Goal: Navigation & Orientation: Understand site structure

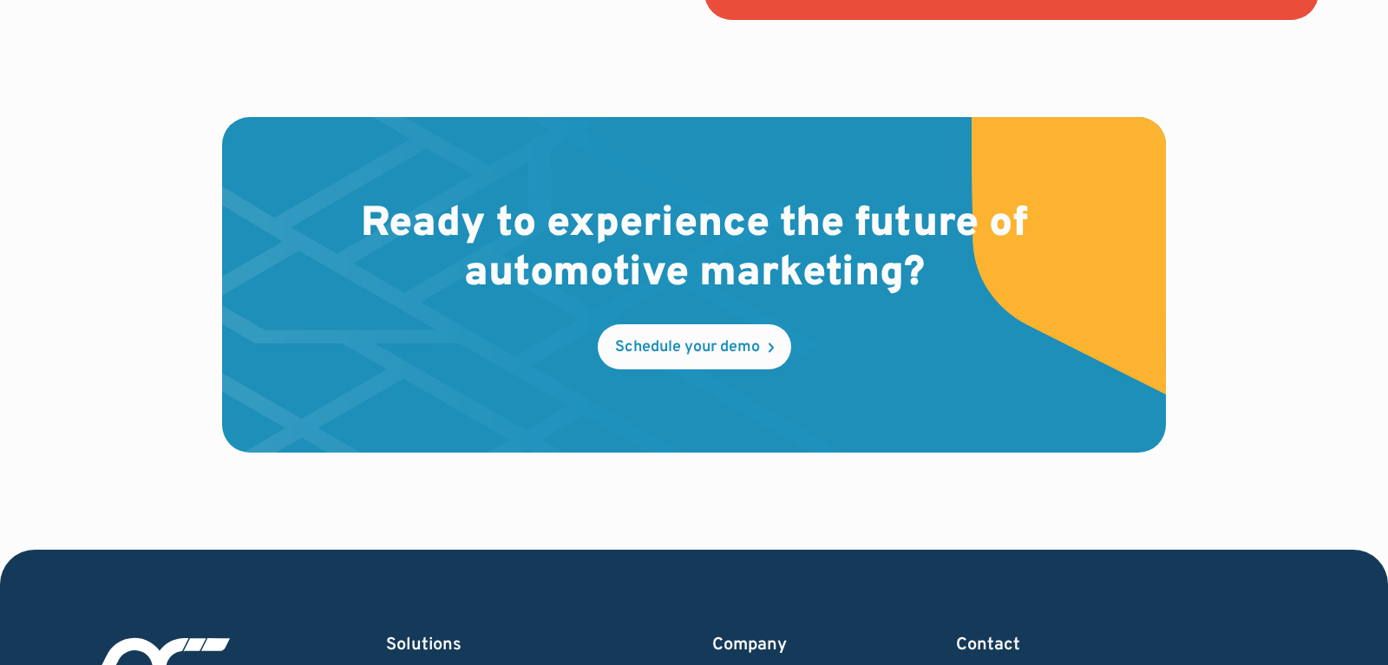
scroll to position [5268, 0]
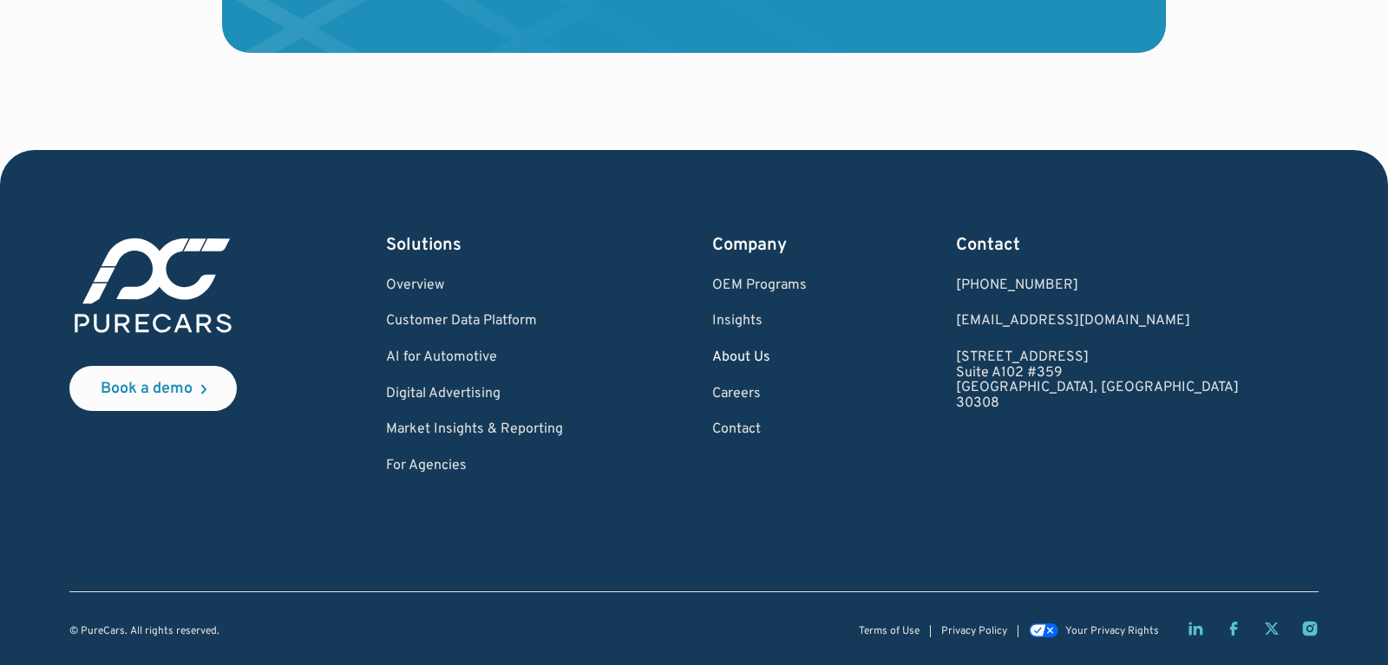
click at [807, 357] on link "About Us" at bounding box center [759, 358] width 95 height 16
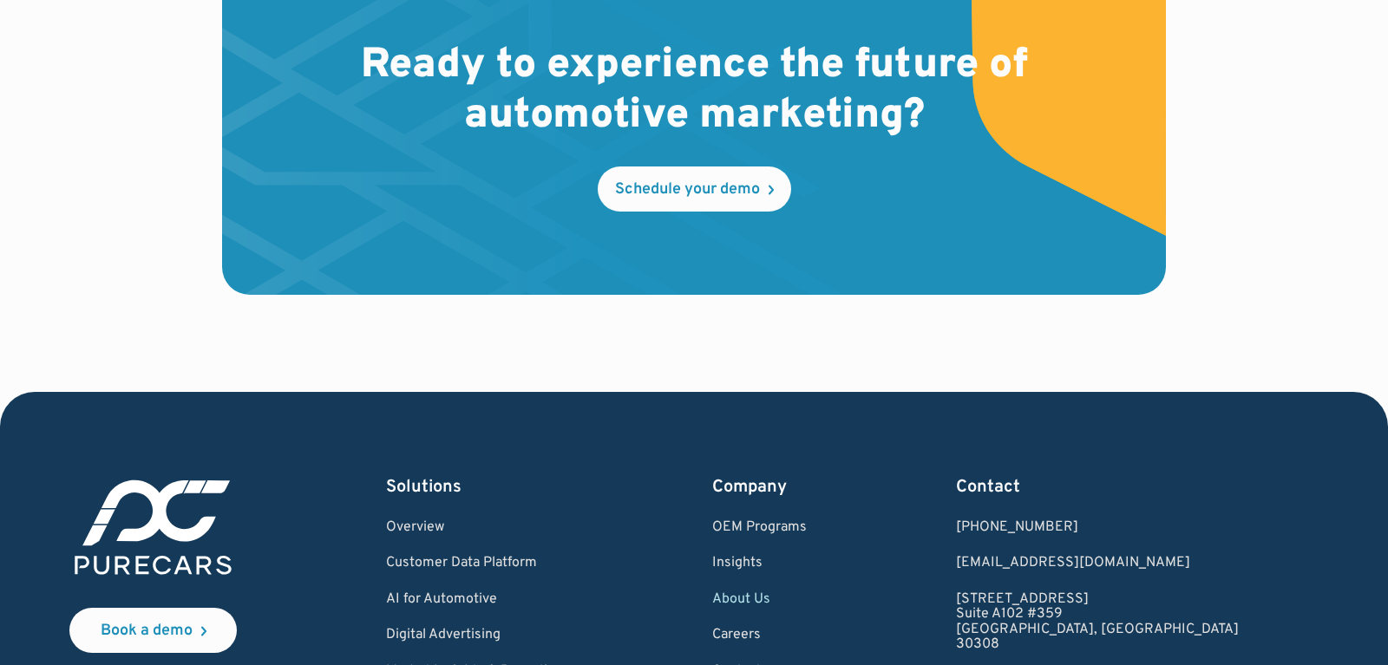
scroll to position [5248, 0]
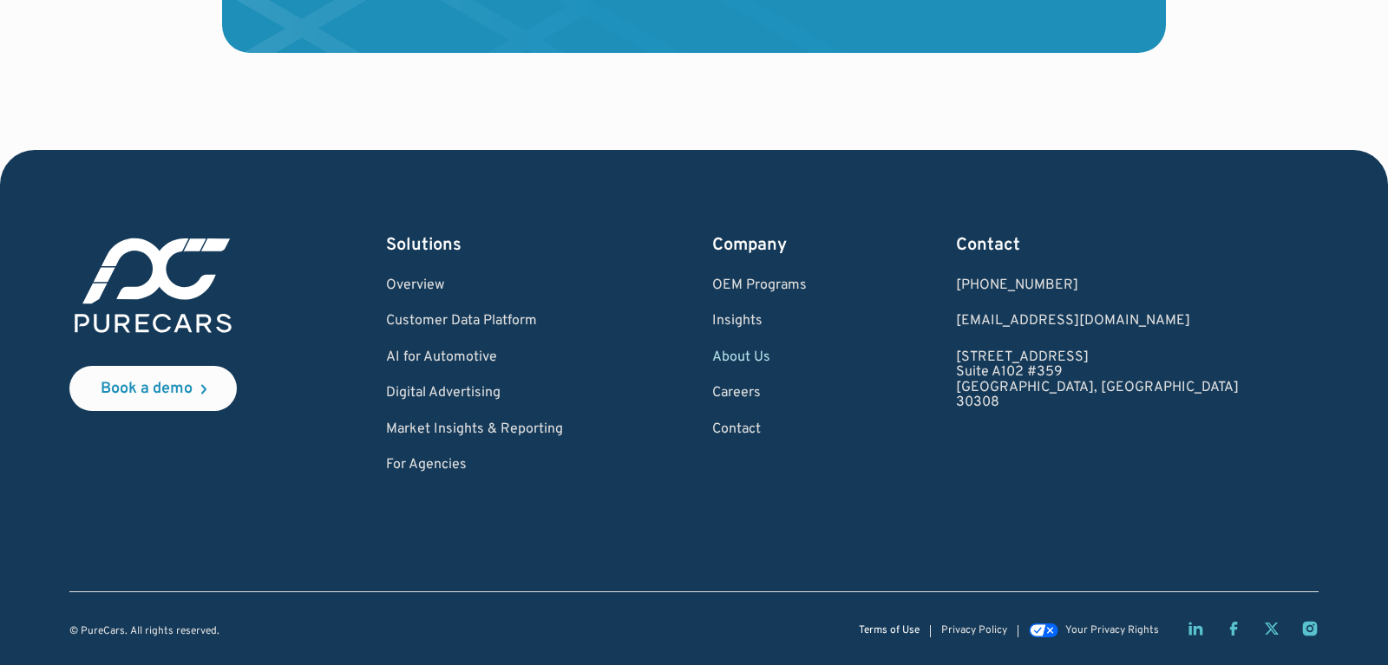
click at [893, 631] on link "Terms of Use" at bounding box center [889, 631] width 61 height 11
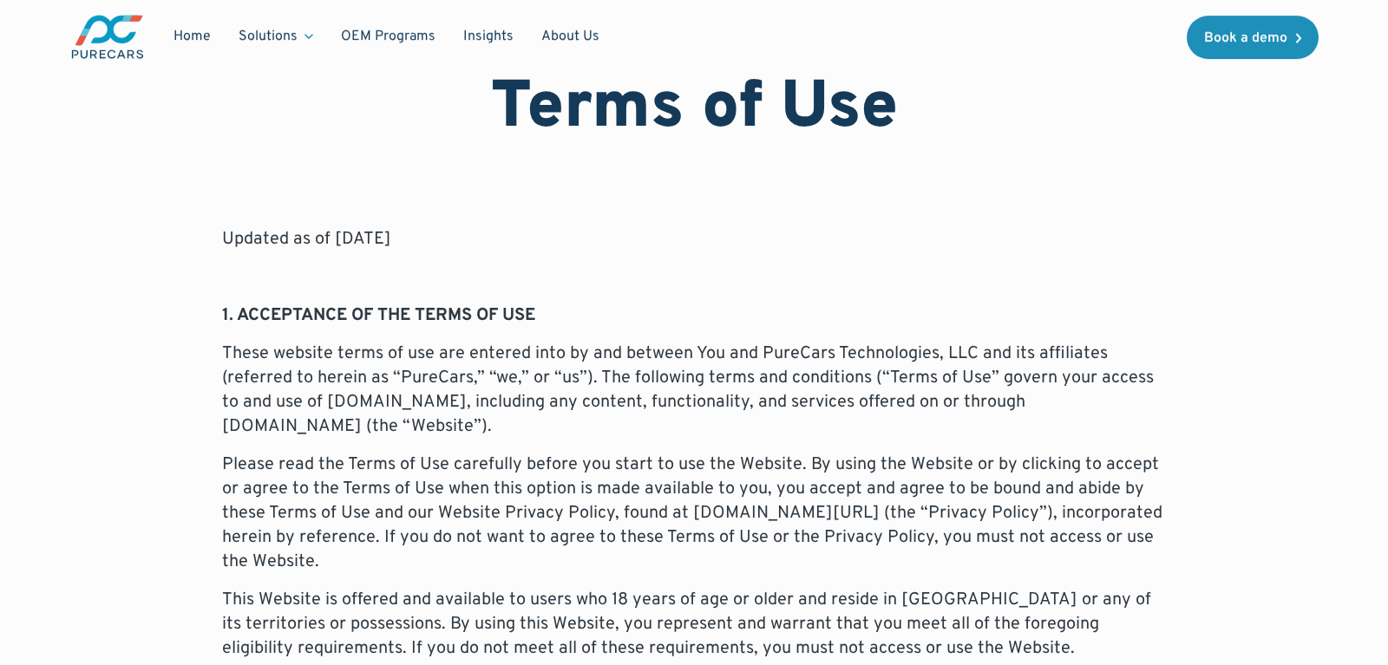
scroll to position [88, 0]
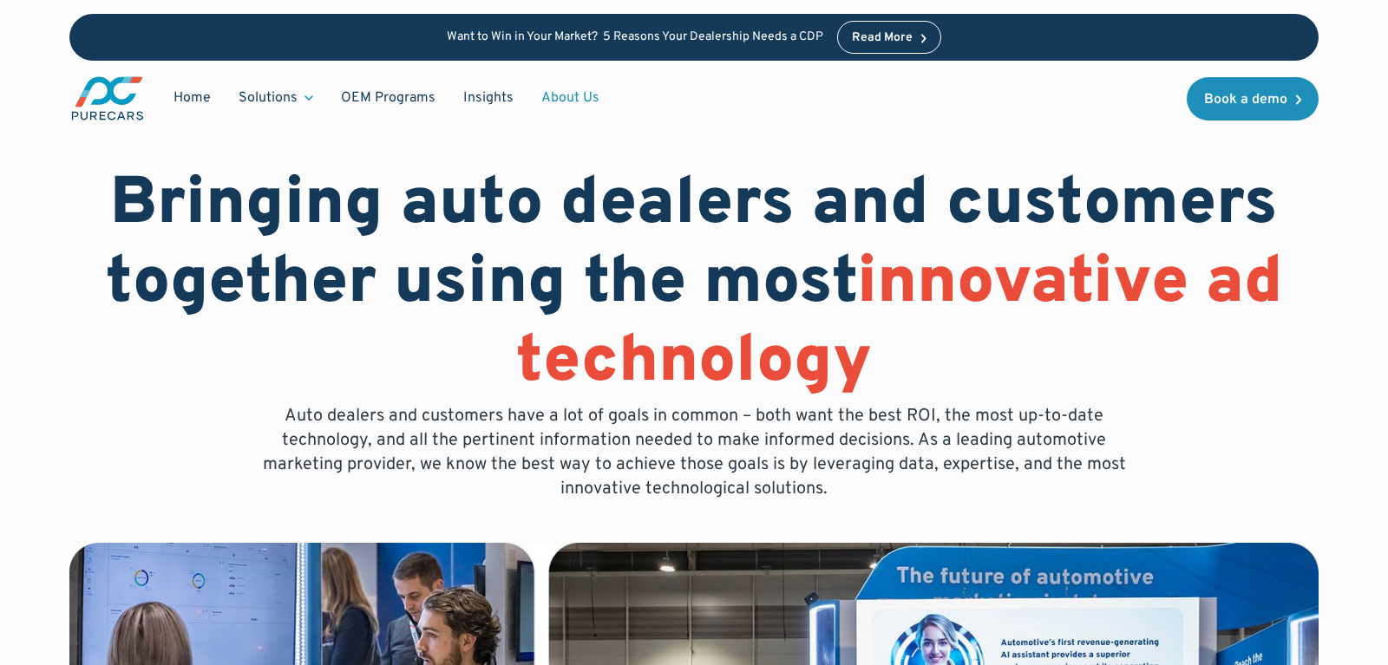
scroll to position [5248, 0]
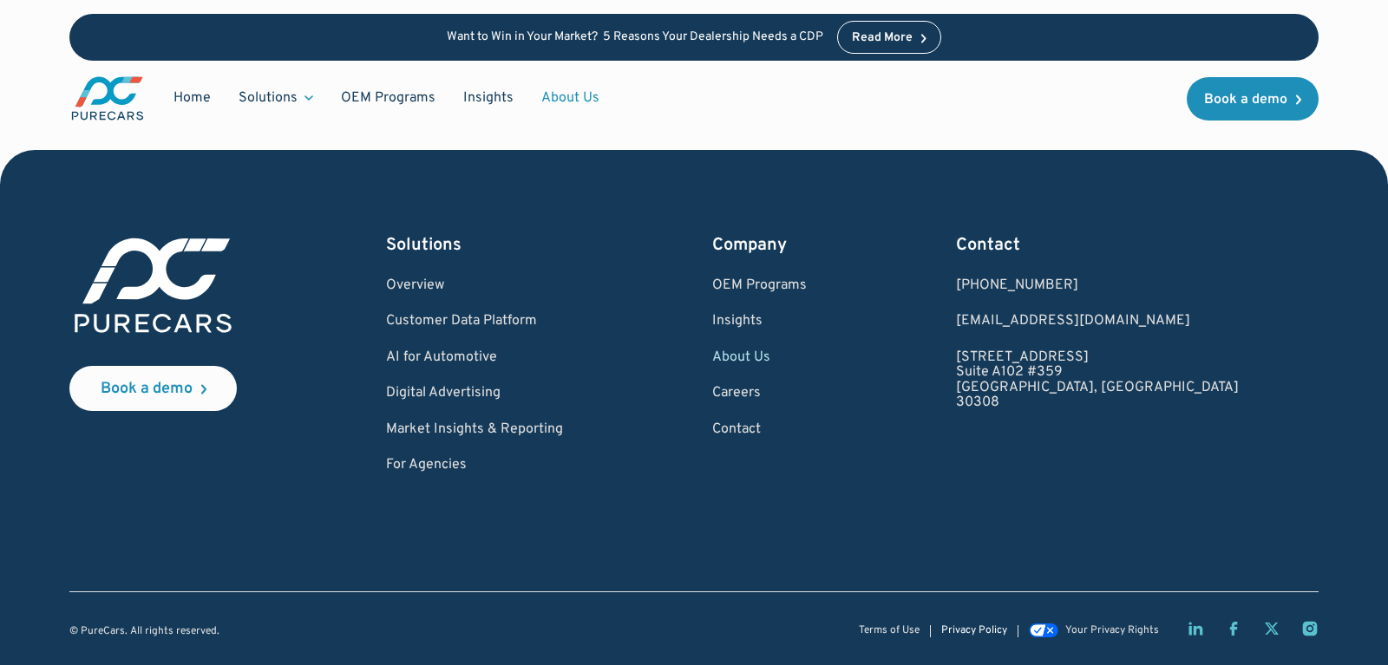
click at [965, 632] on link "Privacy Policy" at bounding box center [974, 631] width 66 height 11
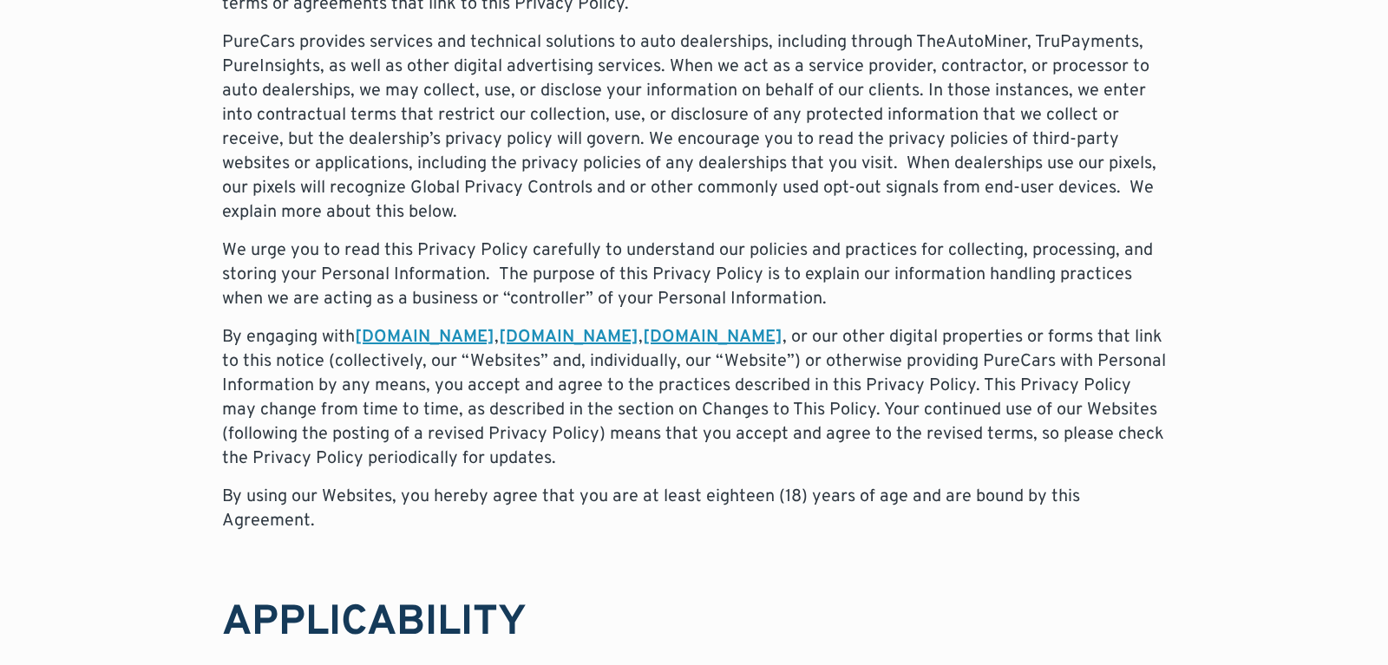
scroll to position [619, 0]
